Goal: Task Accomplishment & Management: Use online tool/utility

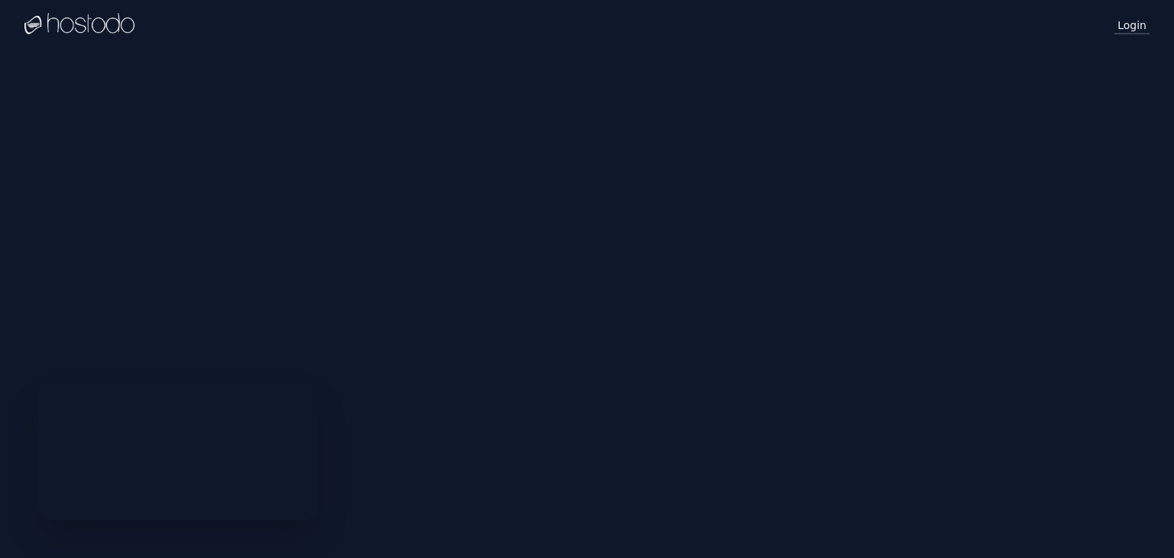
click at [1130, 18] on link "Login" at bounding box center [1132, 25] width 35 height 20
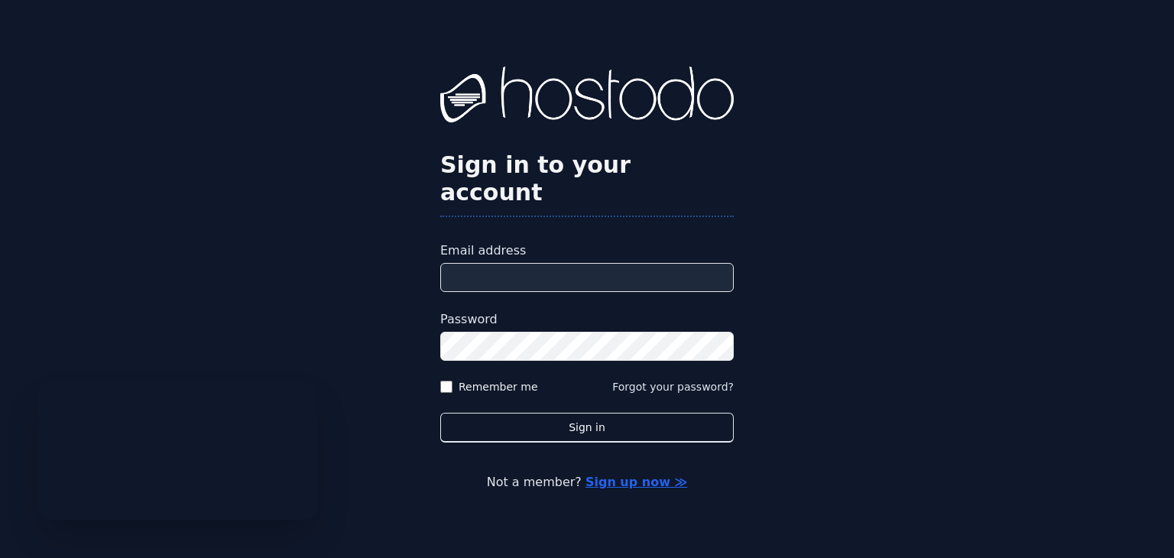
click at [547, 268] on input "Email address" at bounding box center [587, 277] width 294 height 29
type input "**********"
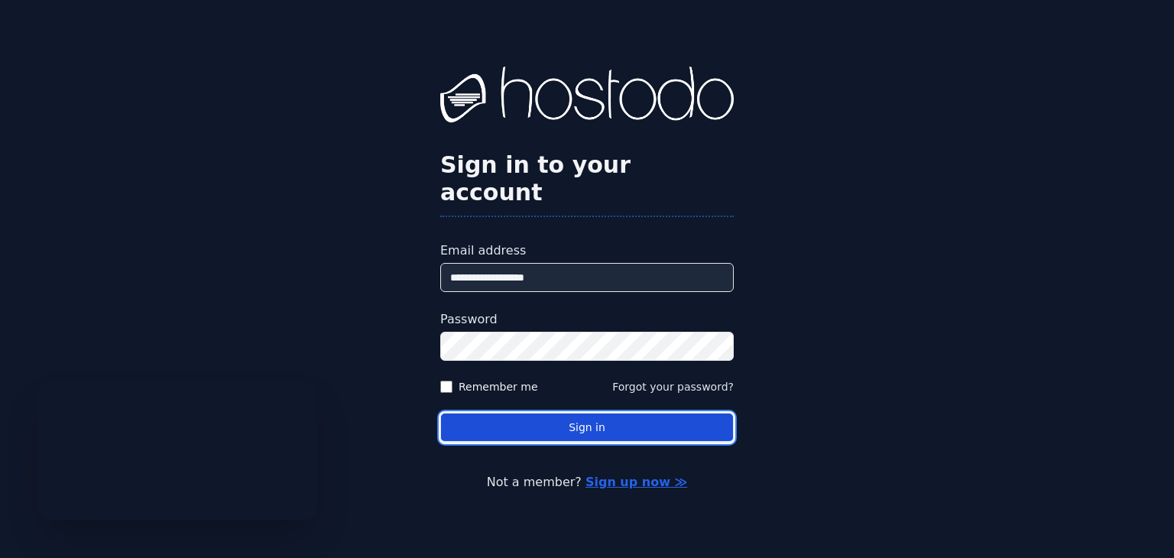
click at [564, 417] on button "Sign in" at bounding box center [587, 428] width 294 height 30
